Goal: Transaction & Acquisition: Purchase product/service

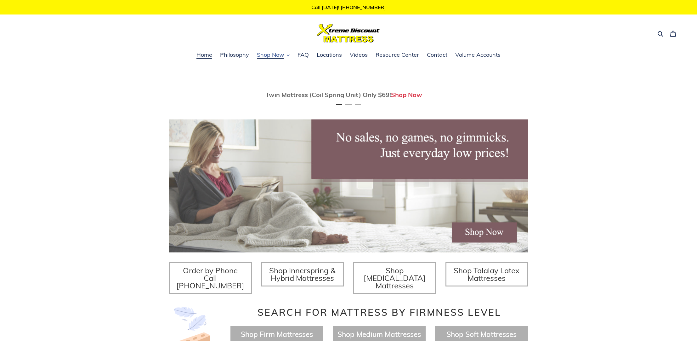
scroll to position [1, 0]
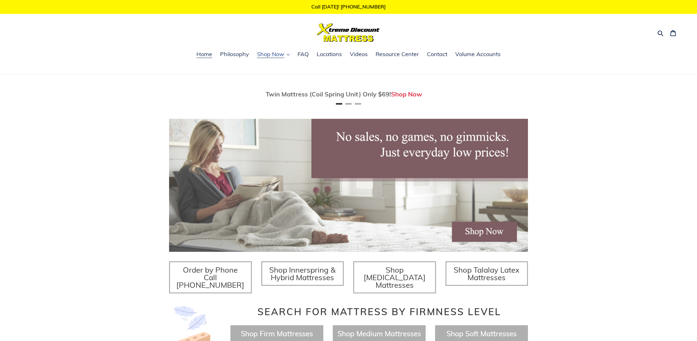
click at [274, 56] on span "Shop Now" at bounding box center [270, 54] width 27 height 8
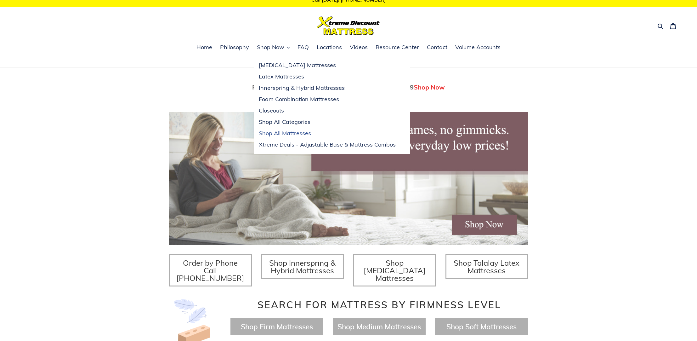
scroll to position [7, 0]
click at [280, 131] on span "Shop All Mattresses" at bounding box center [285, 134] width 52 height 8
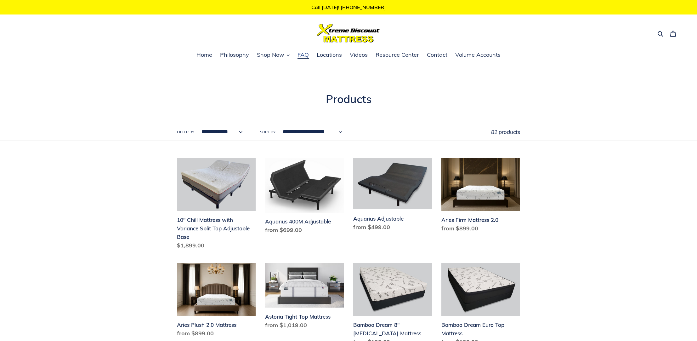
click at [303, 55] on span "FAQ" at bounding box center [302, 55] width 11 height 8
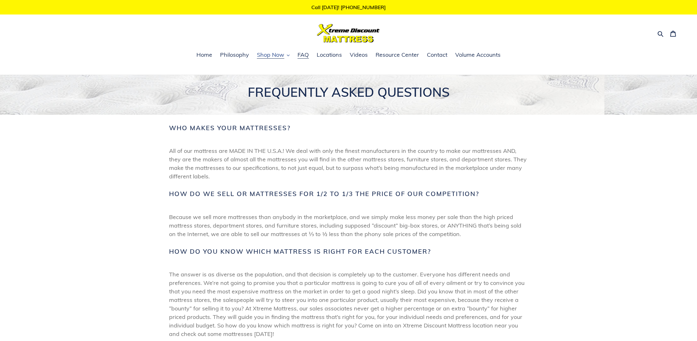
click at [273, 56] on span "Shop Now" at bounding box center [270, 55] width 27 height 8
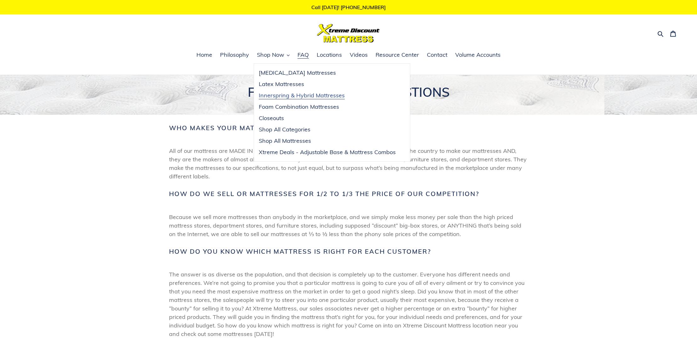
scroll to position [0, 0]
click at [291, 140] on span "Shop All Mattresses" at bounding box center [285, 141] width 52 height 8
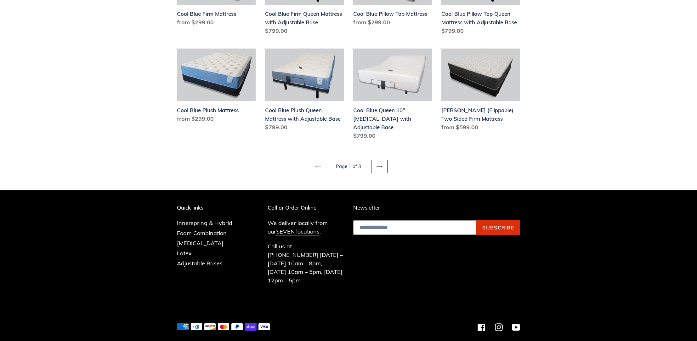
scroll to position [800, 0]
